Goal: Task Accomplishment & Management: Use online tool/utility

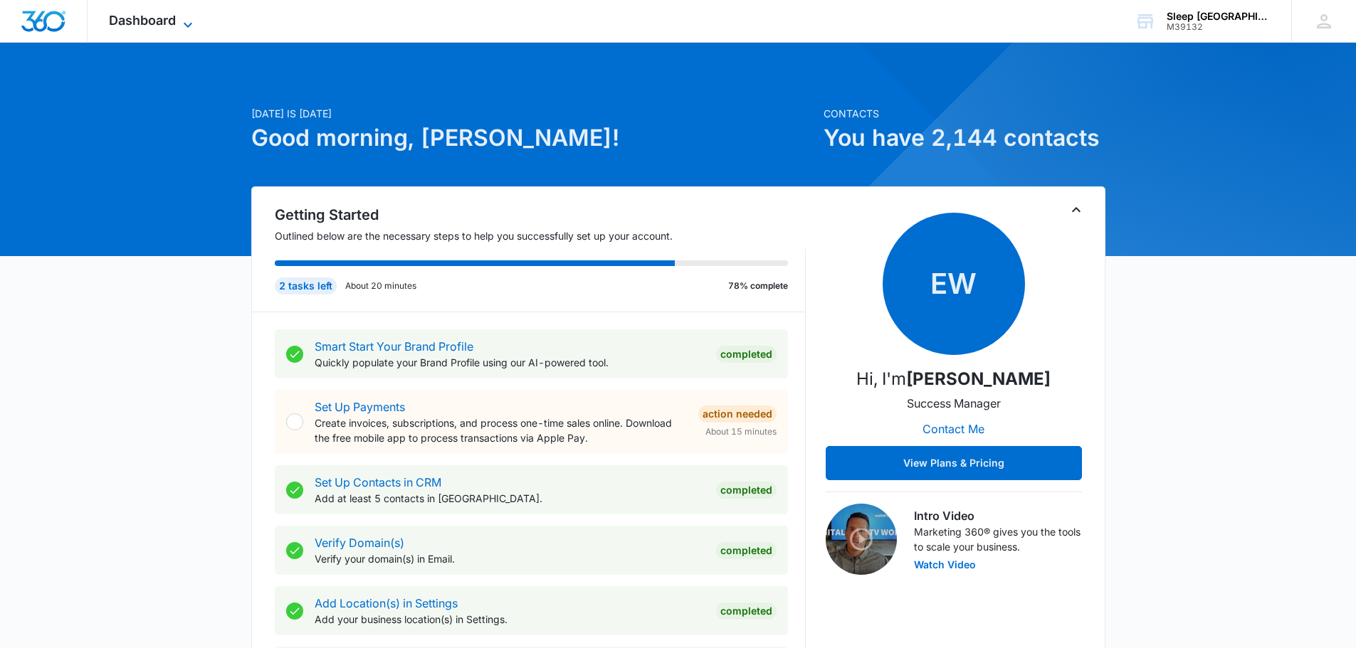
click at [147, 19] on span "Dashboard" at bounding box center [142, 20] width 67 height 15
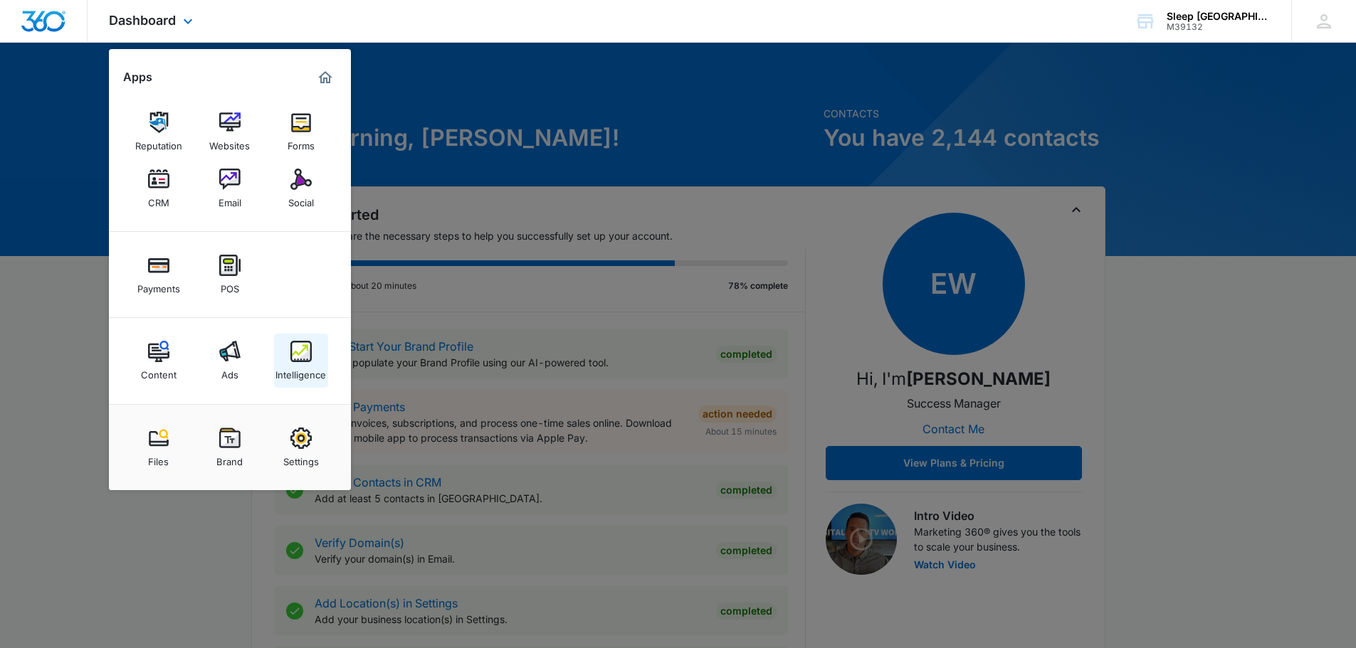
click at [317, 349] on link "Intelligence" at bounding box center [301, 361] width 54 height 54
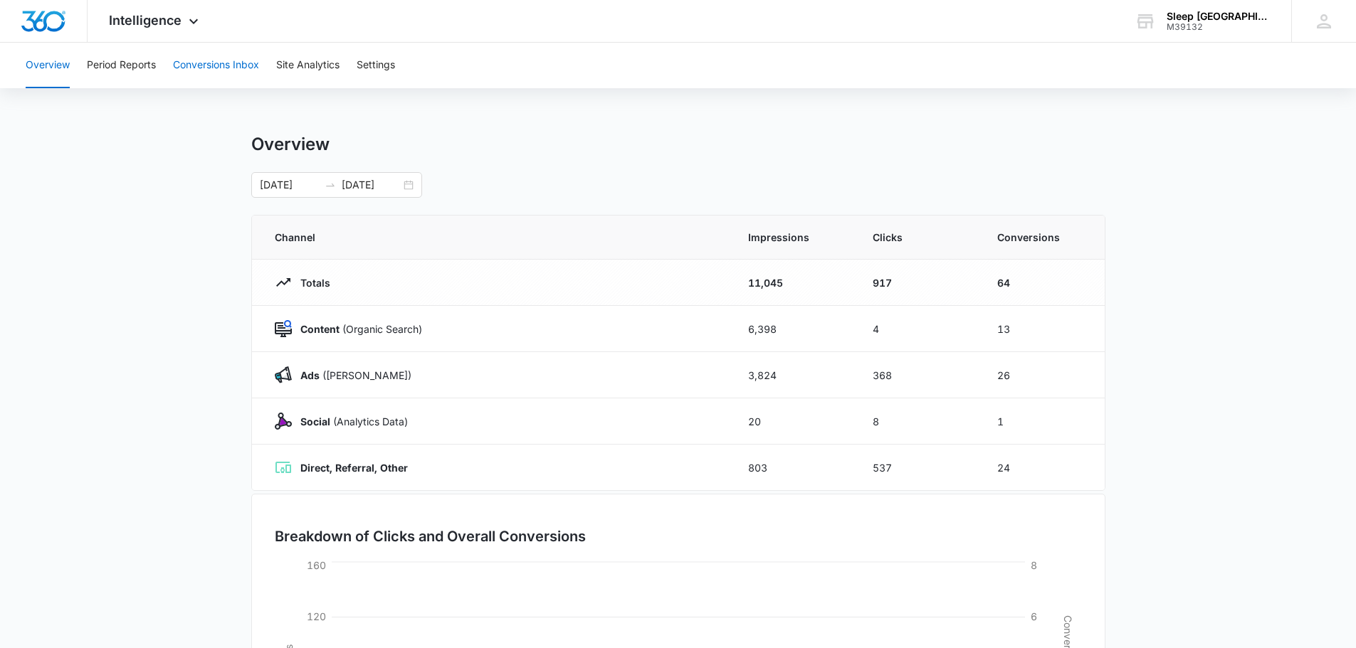
click at [255, 65] on button "Conversions Inbox" at bounding box center [216, 66] width 86 height 46
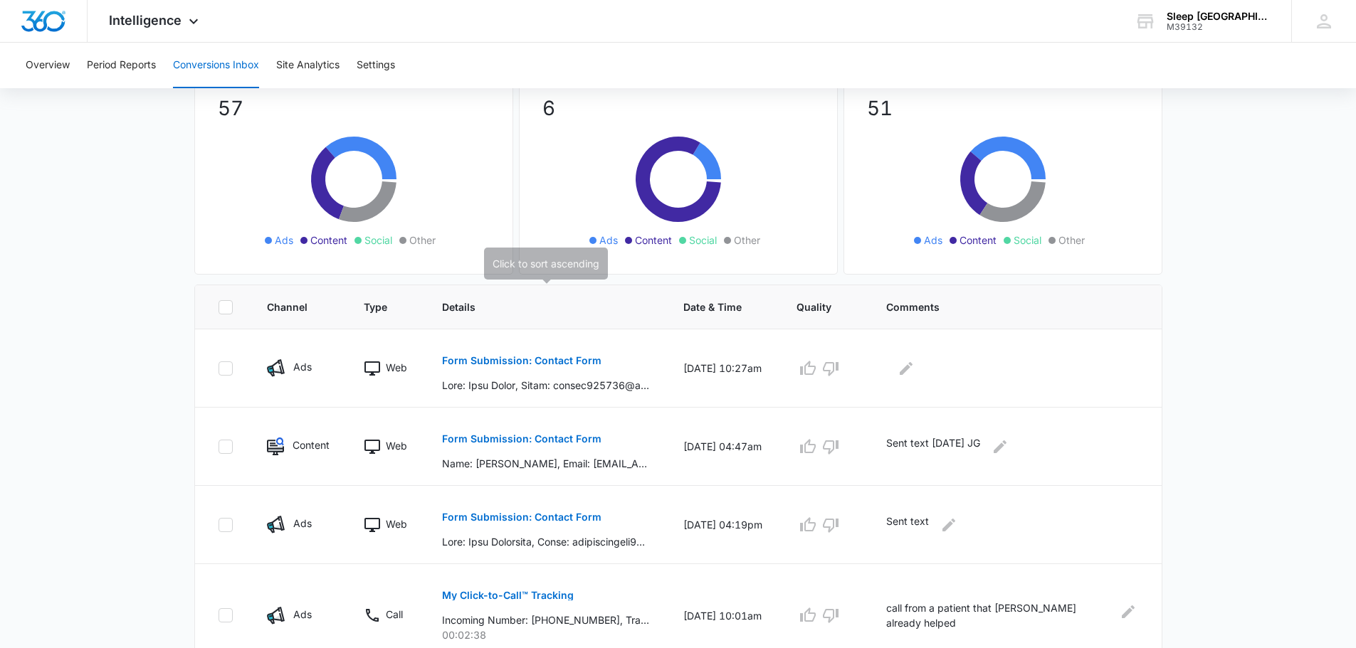
scroll to position [166, 0]
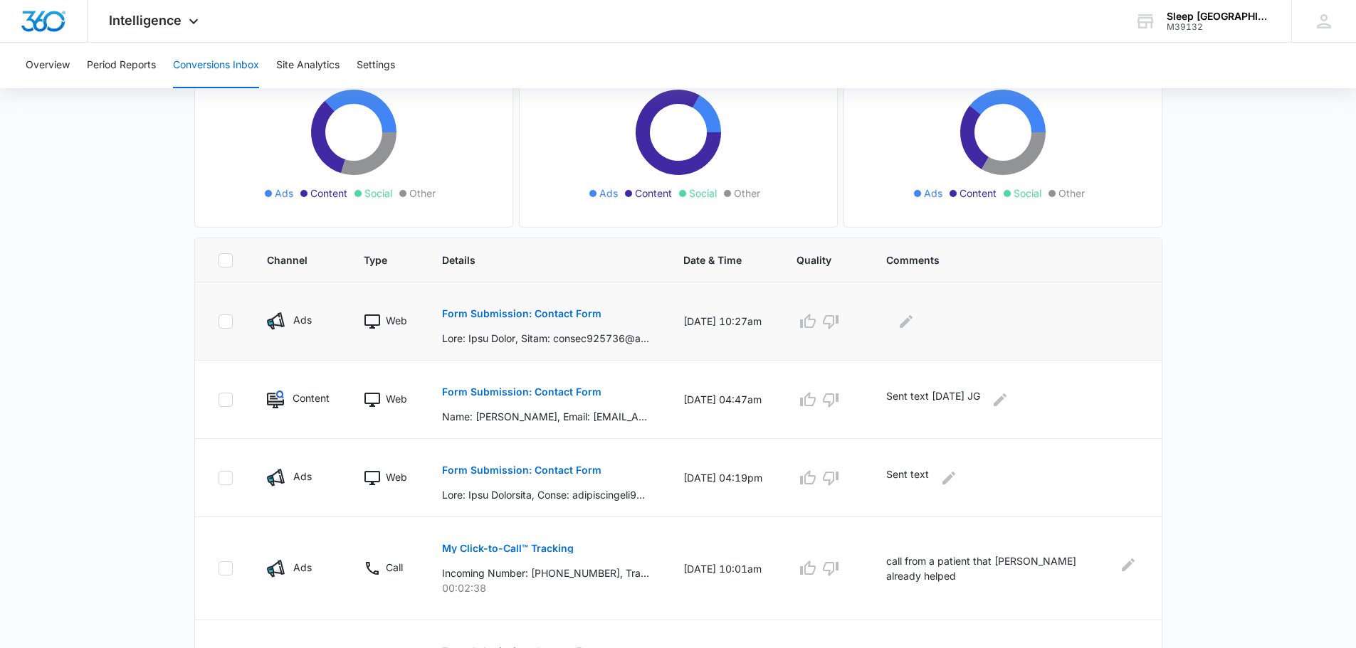
click at [552, 313] on p "Form Submission: Contact Form" at bounding box center [521, 314] width 159 height 10
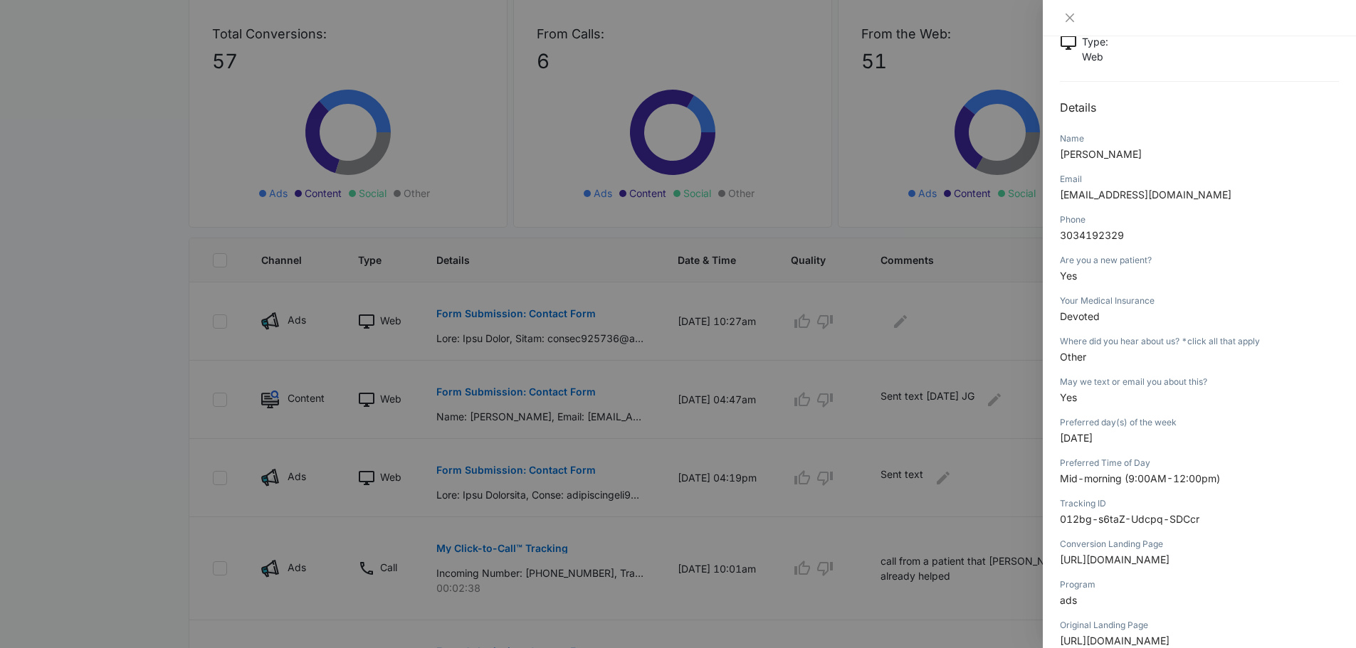
scroll to position [71, 0]
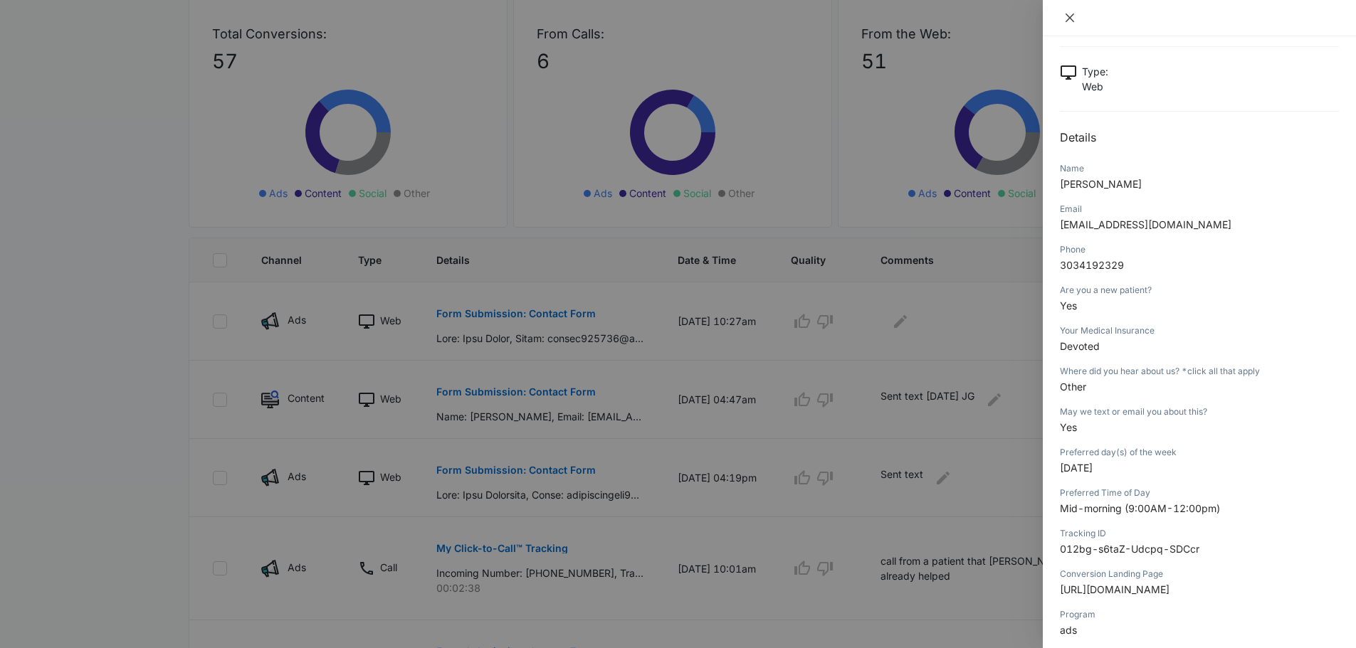
click at [1077, 23] on button "Close" at bounding box center [1070, 17] width 20 height 13
